Goal: Task Accomplishment & Management: Manage account settings

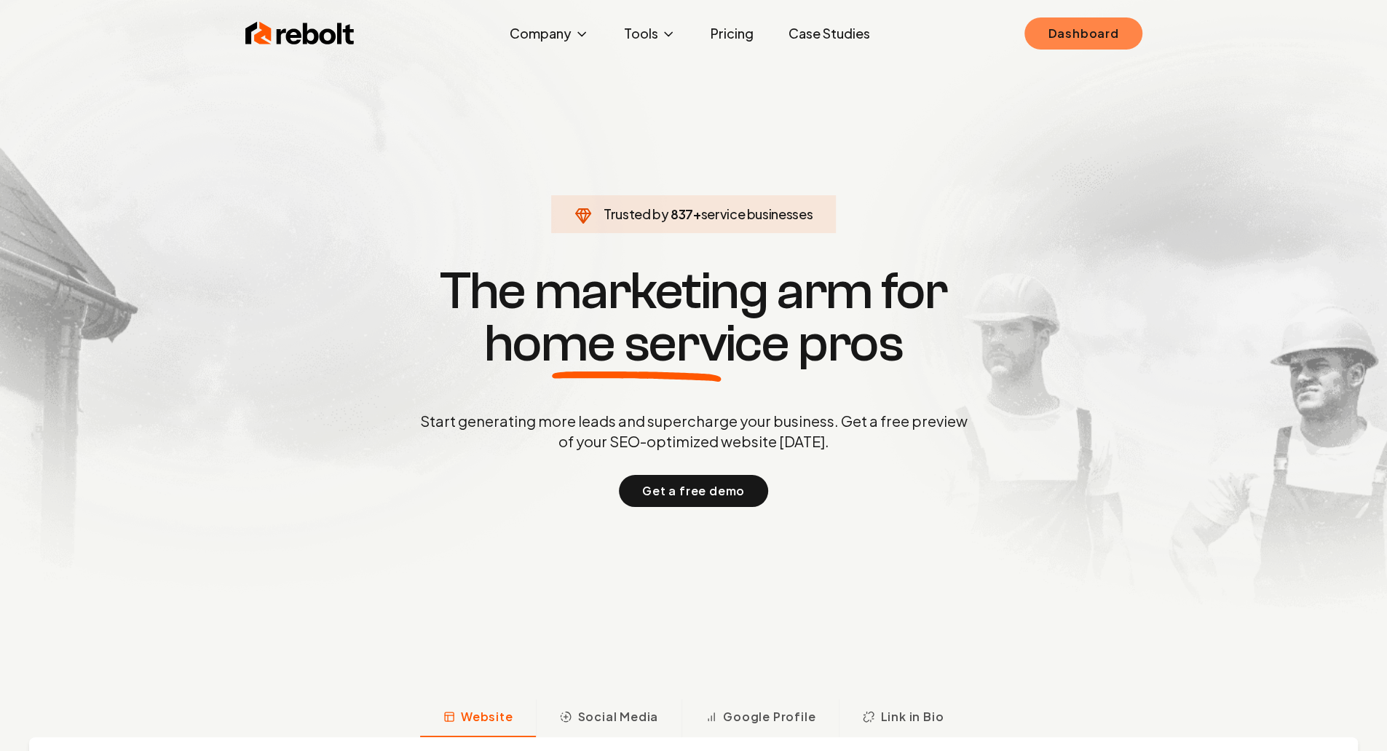
click at [1099, 34] on link "Dashboard" at bounding box center [1083, 33] width 117 height 32
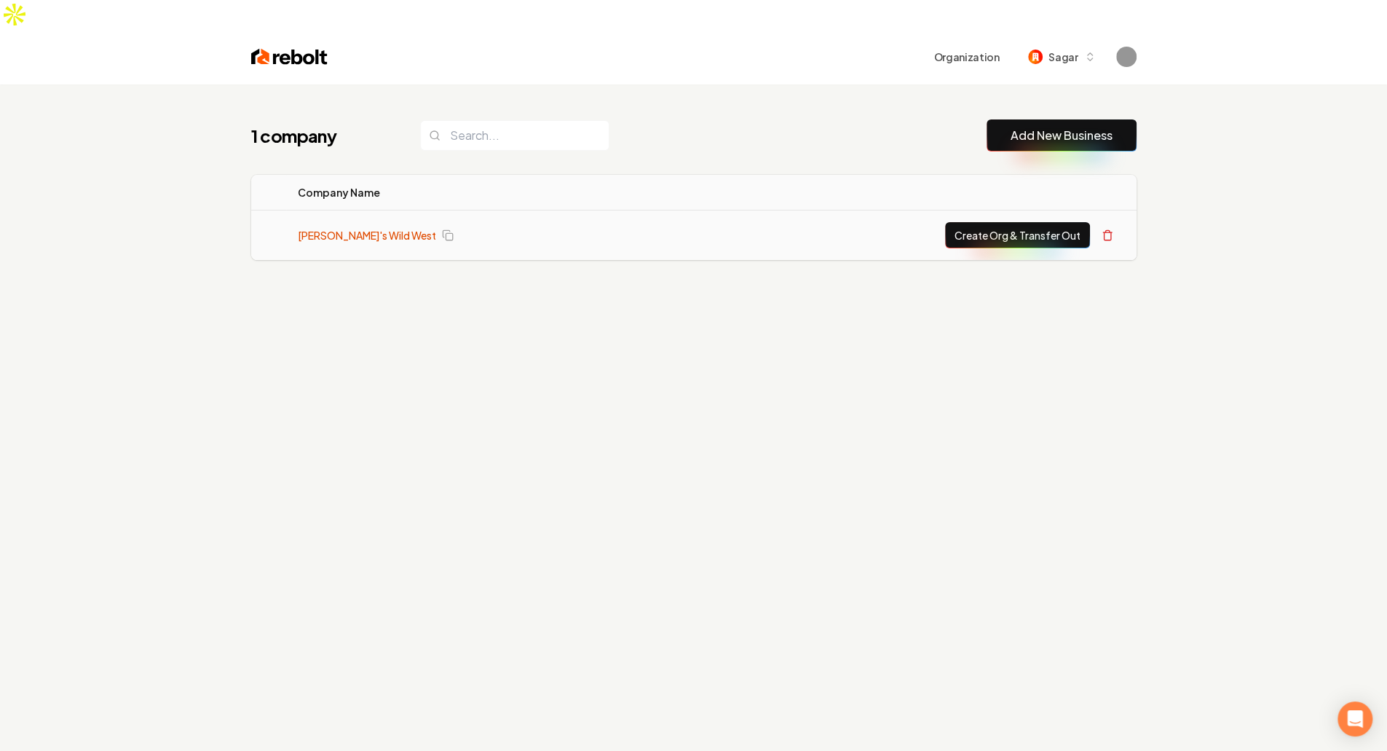
click at [355, 228] on link "[PERSON_NAME]'s Wild West" at bounding box center [367, 235] width 138 height 15
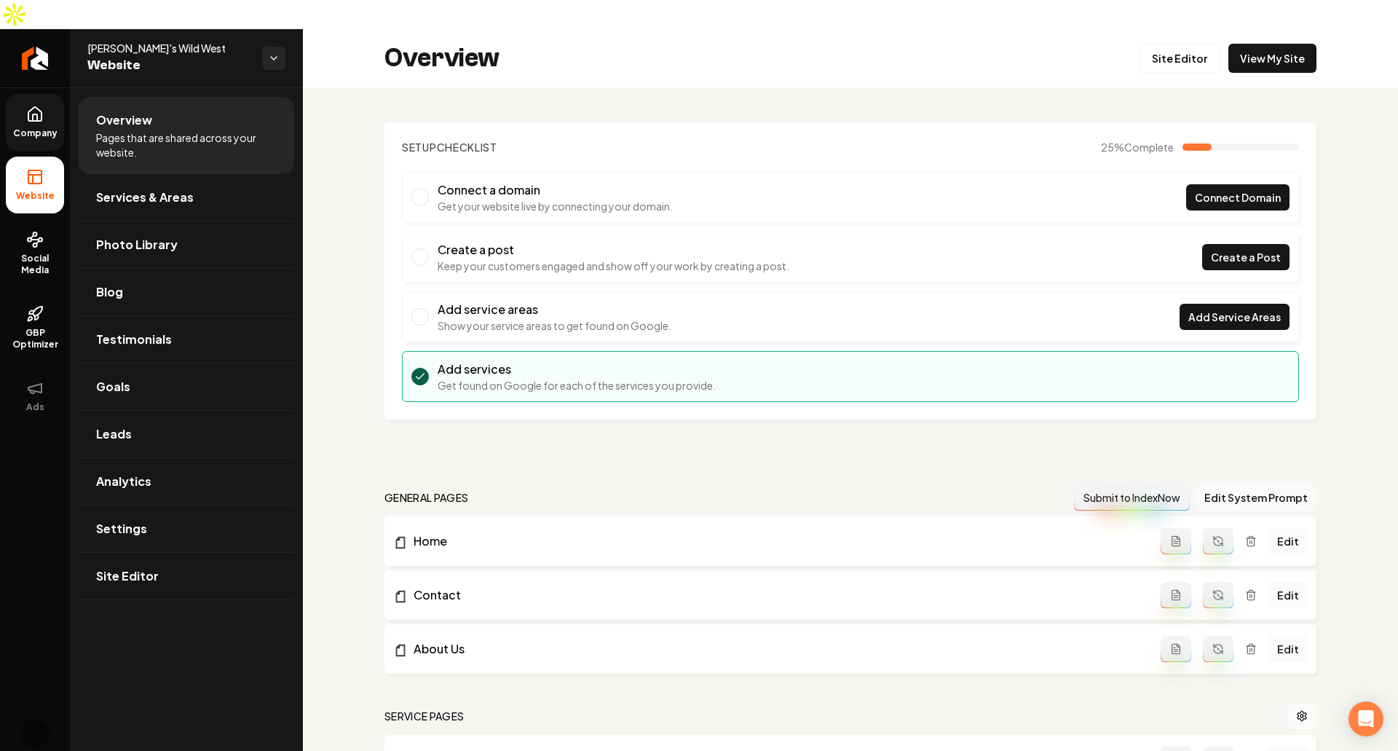
click at [25, 95] on link "Company" at bounding box center [35, 122] width 58 height 57
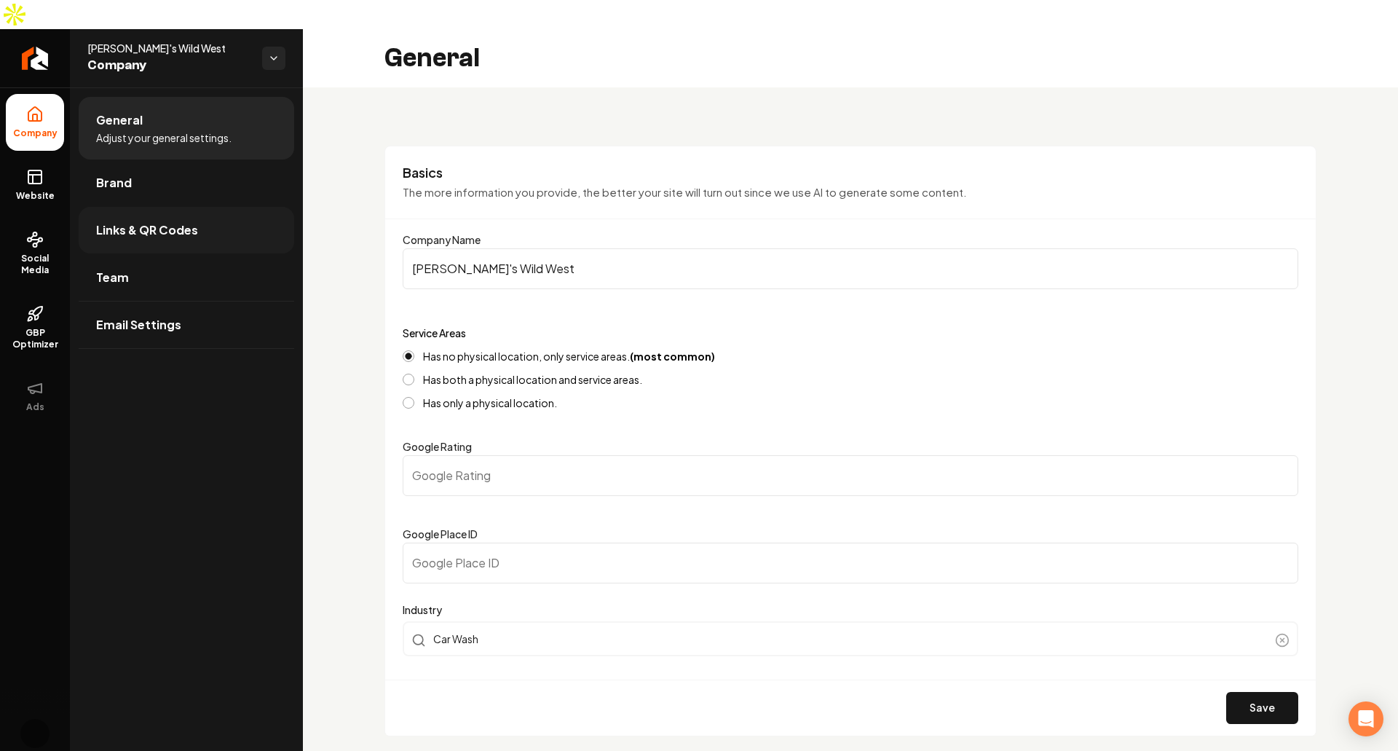
click at [202, 207] on link "Links & QR Codes" at bounding box center [187, 230] width 216 height 47
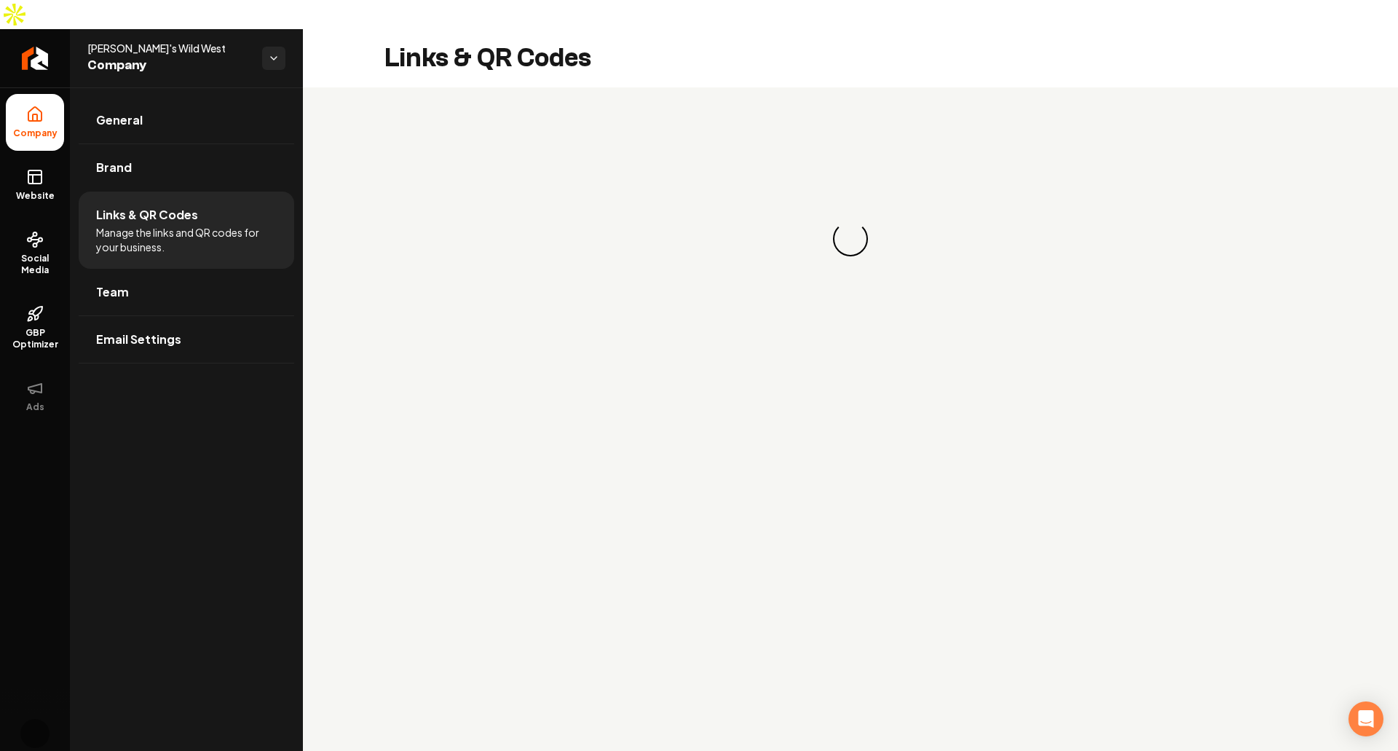
click at [417, 44] on h2 "Links & QR Codes" at bounding box center [487, 58] width 207 height 29
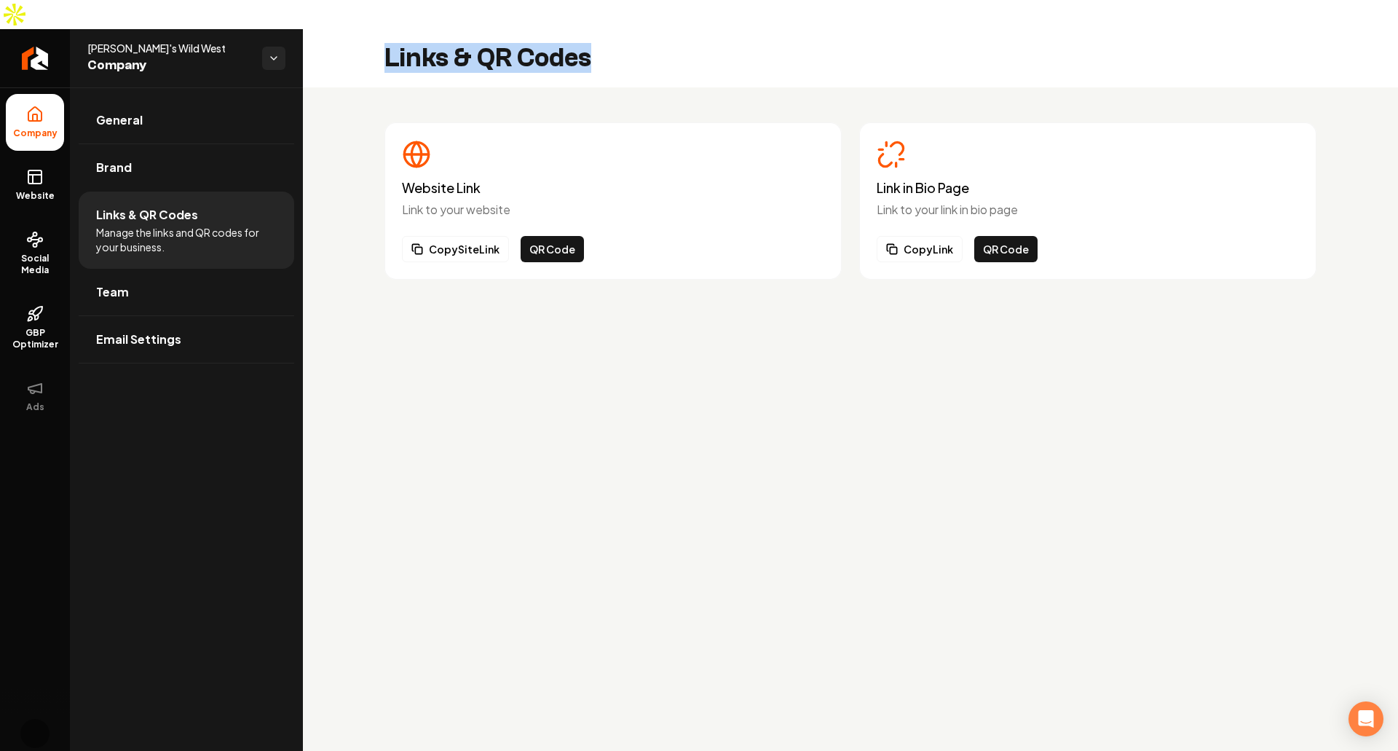
copy h2 "Links & QR Codes"
click at [1099, 567] on main "Links & QR Codes Website Link Link to your website Copy Site Link QR Code Link …" at bounding box center [850, 404] width 1095 height 751
click at [855, 433] on main "Links & QR Codes Website Link Link to your website Copy Site Link QR Code Link …" at bounding box center [850, 404] width 1095 height 751
